Goal: Task Accomplishment & Management: Complete application form

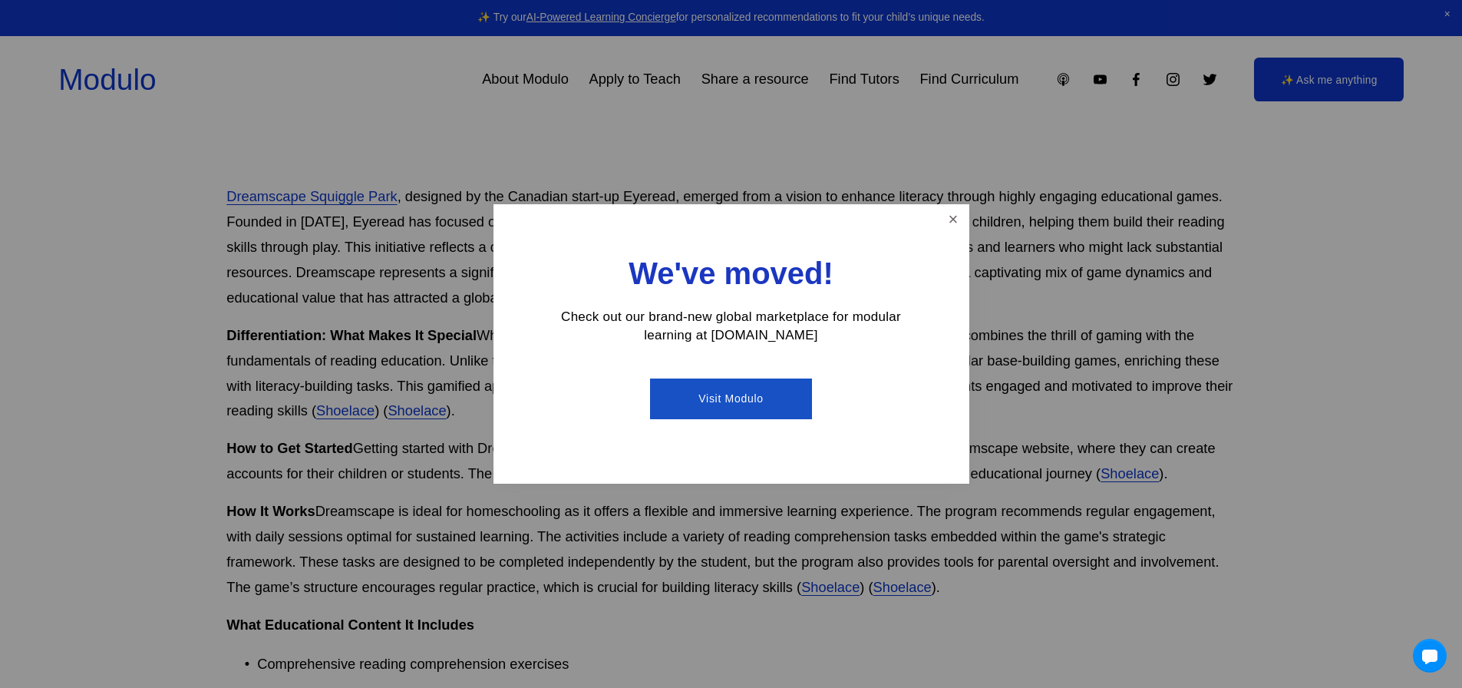
scroll to position [921, 0]
click at [958, 212] on link "Close" at bounding box center [952, 219] width 27 height 27
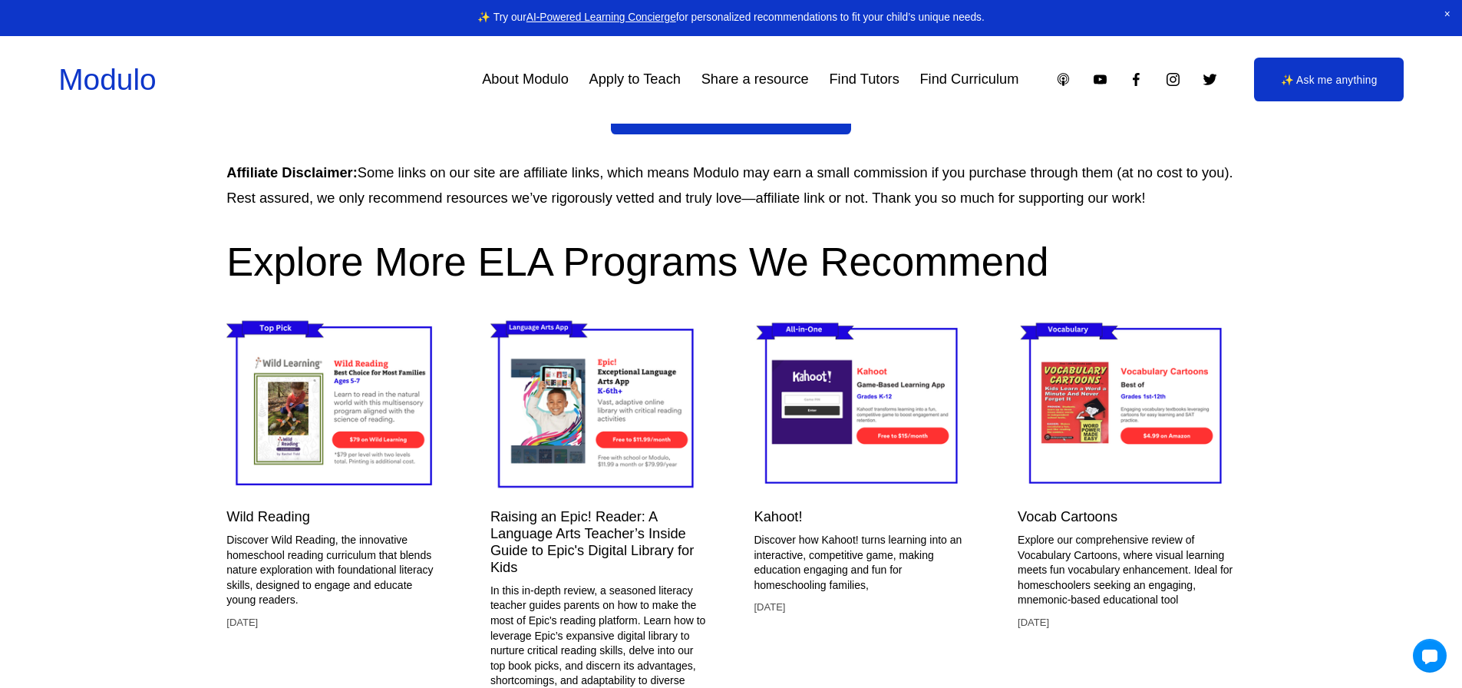
scroll to position [2225, 0]
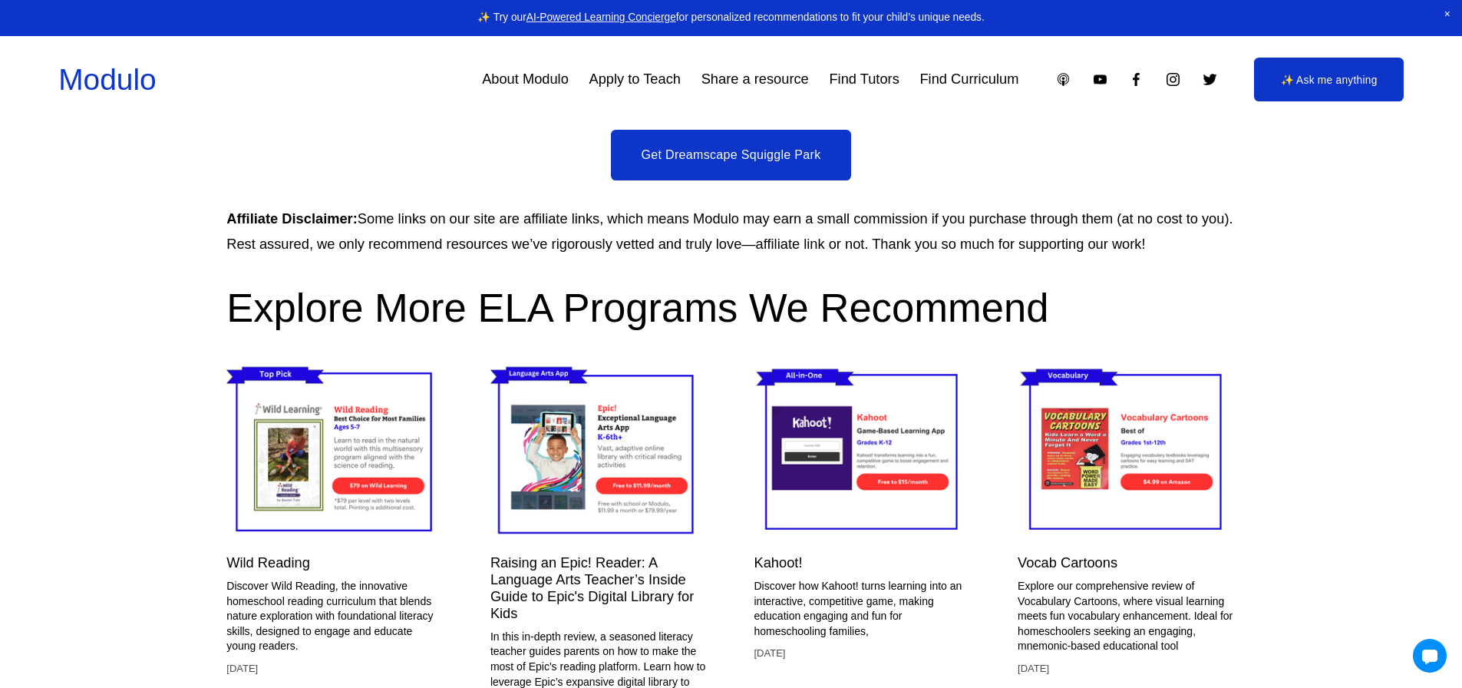
click at [686, 140] on link "Get Dreamscape Squiggle Park" at bounding box center [731, 155] width 241 height 51
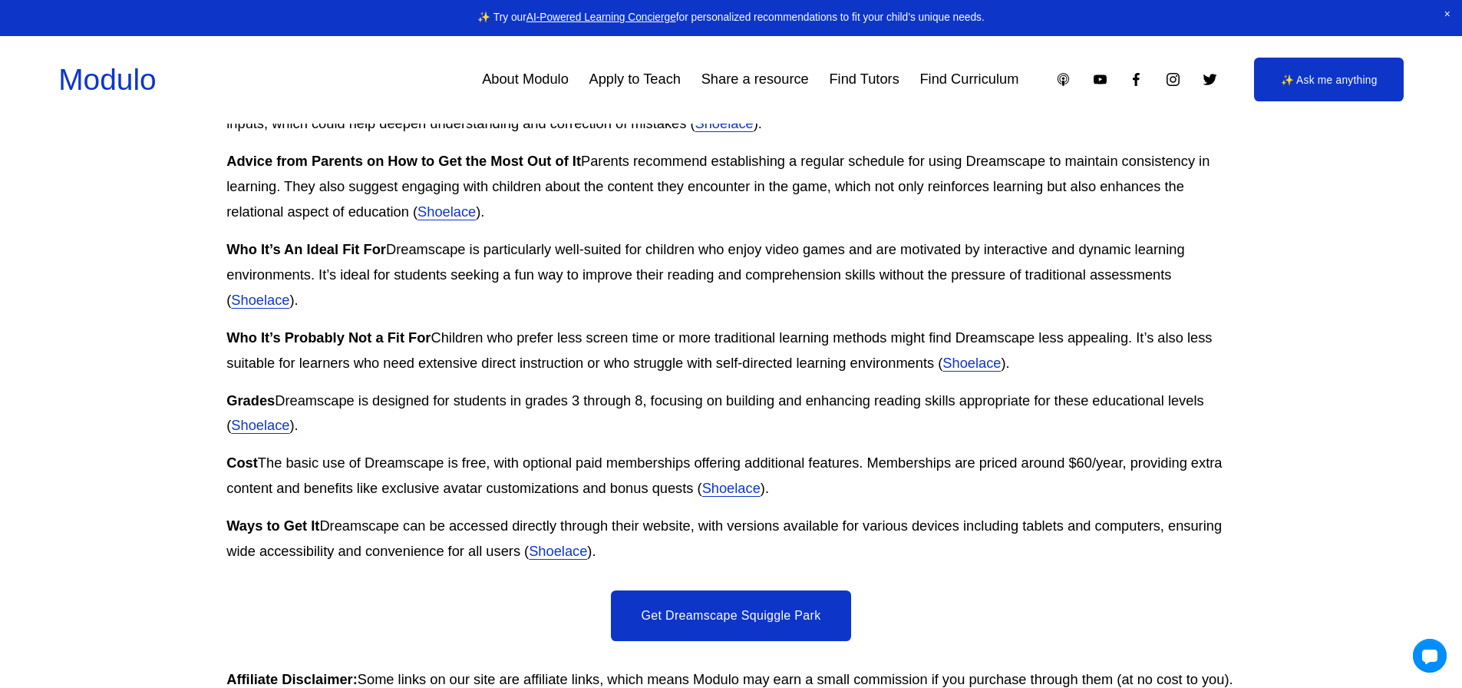
scroll to position [2072, 0]
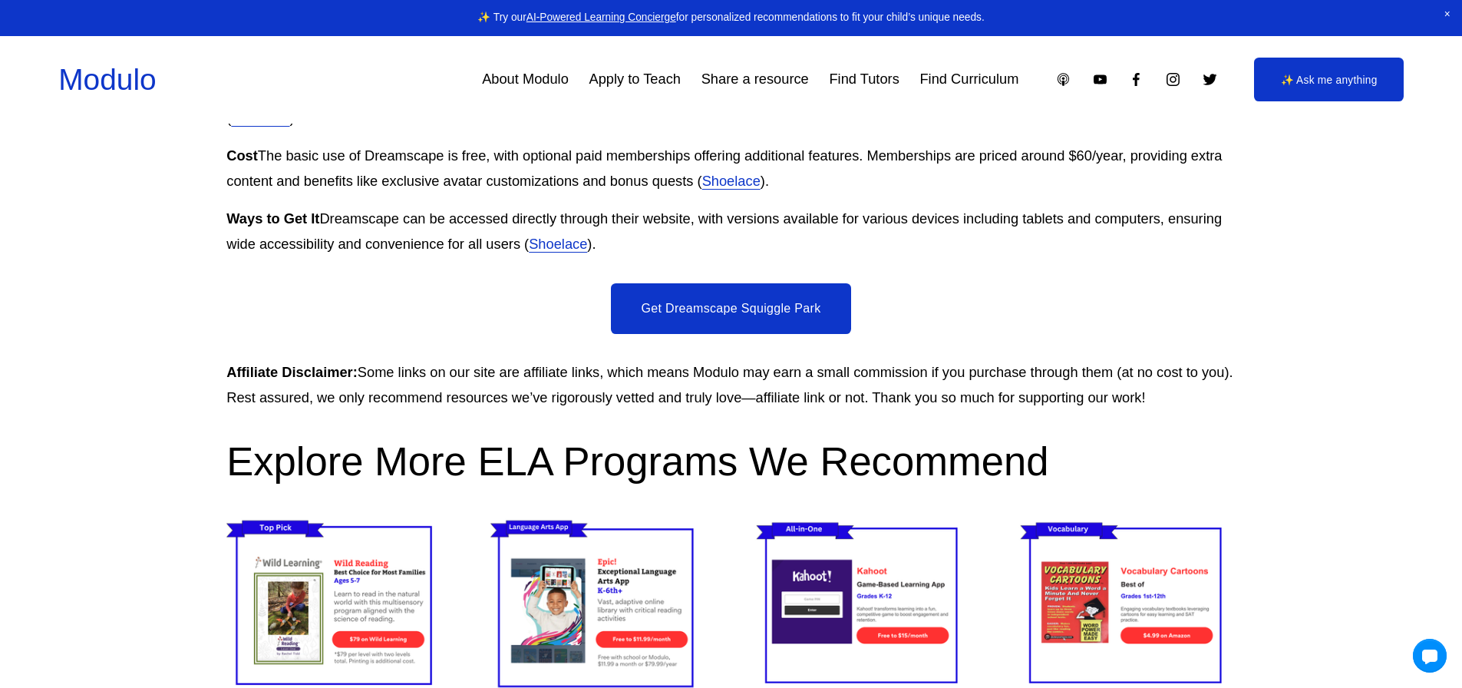
click at [683, 294] on link "Get Dreamscape Squiggle Park" at bounding box center [731, 308] width 241 height 51
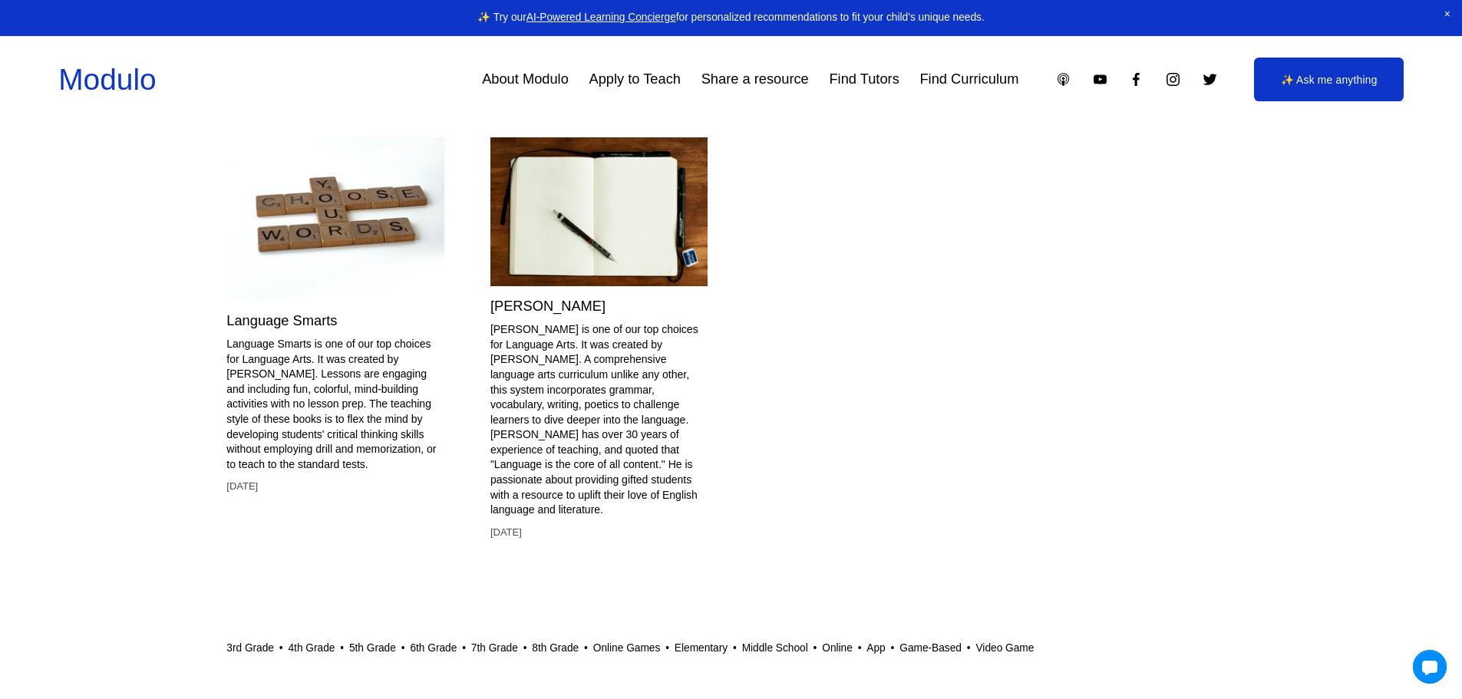
scroll to position [5428, 0]
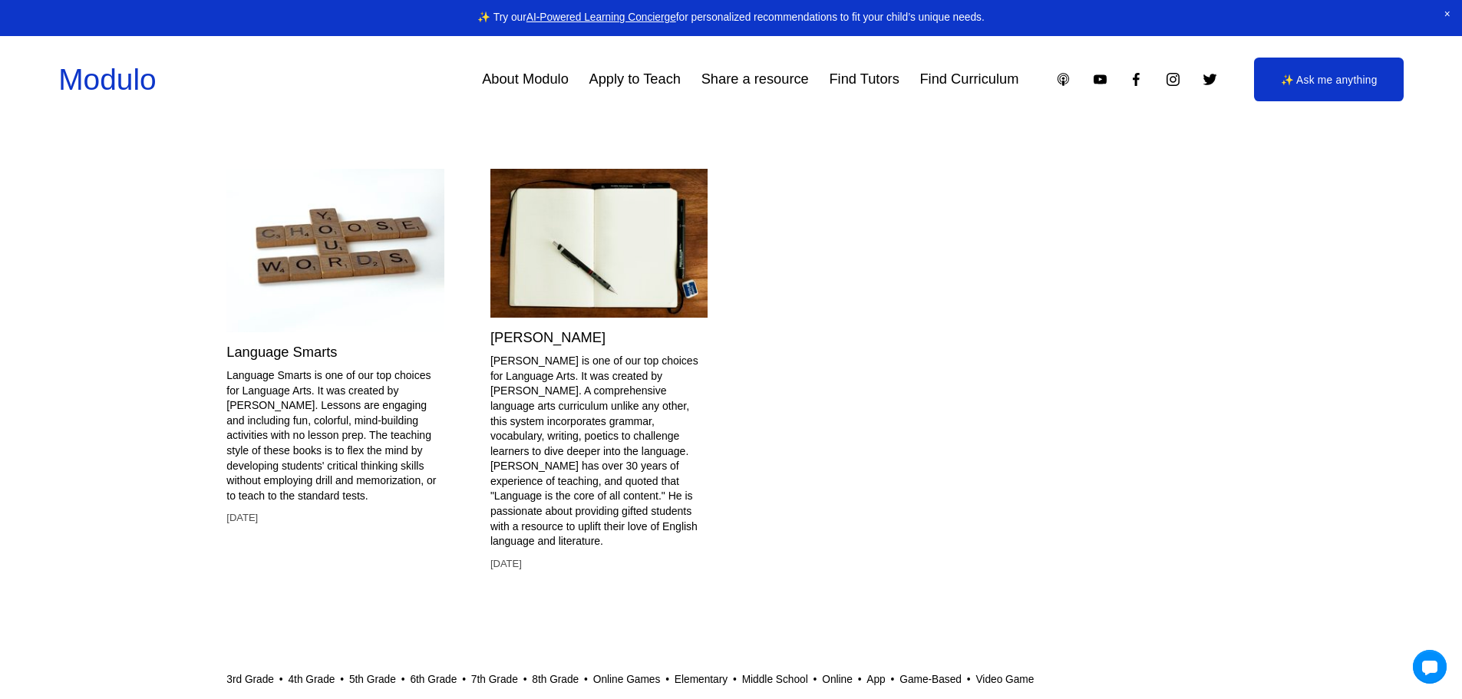
click at [640, 82] on link "Apply to Teach" at bounding box center [634, 79] width 91 height 28
